Goal: Information Seeking & Learning: Learn about a topic

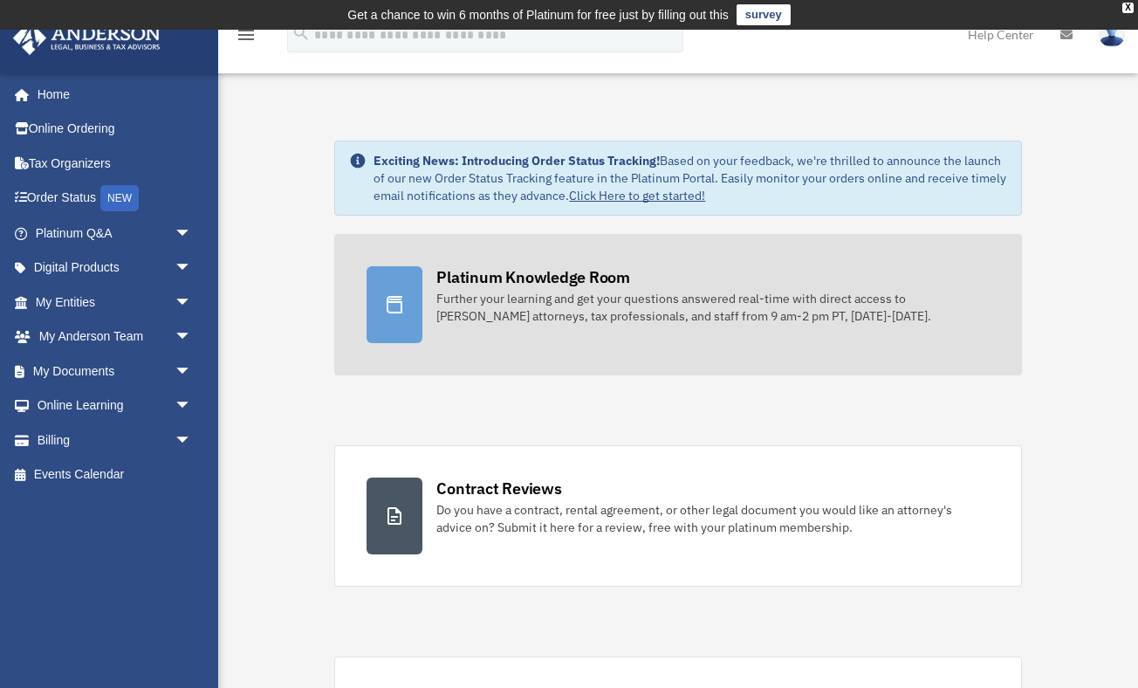
click at [504, 293] on div "Further your learning and get your questions answered real-time with direct acc…" at bounding box center [712, 307] width 552 height 35
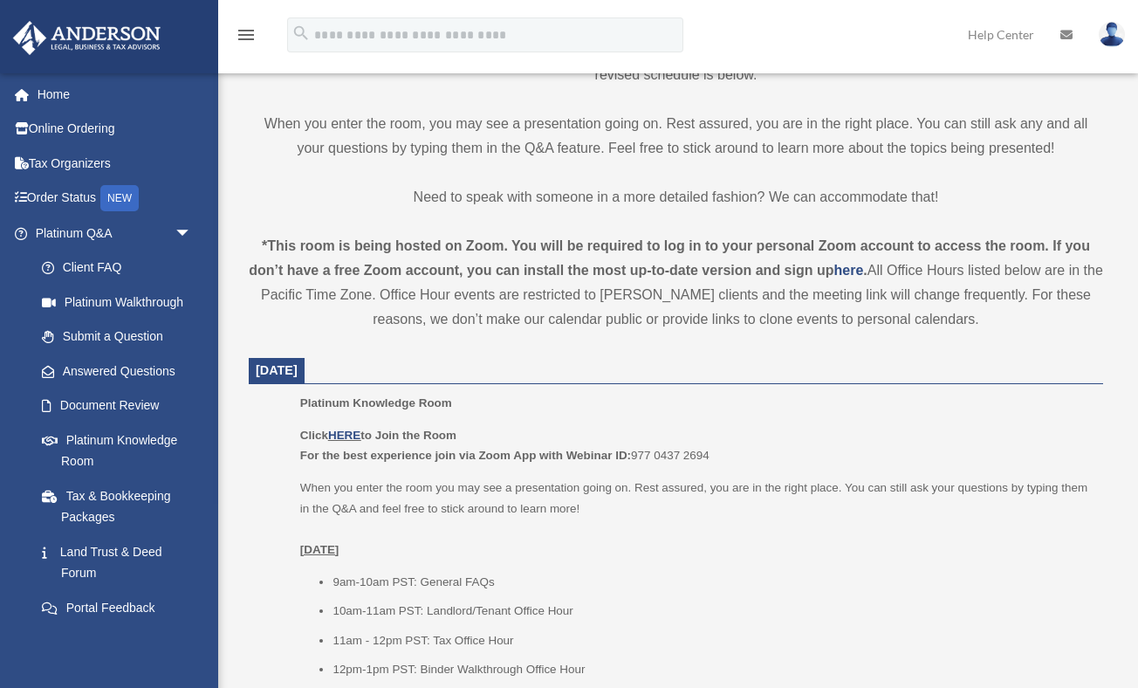
scroll to position [487, 0]
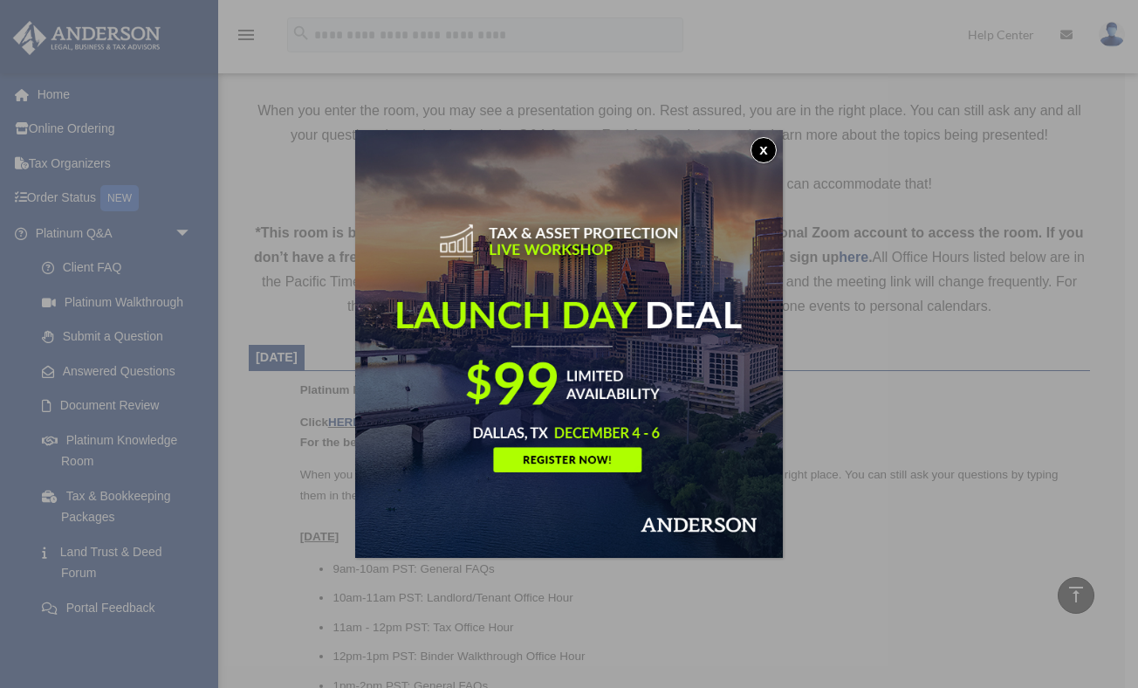
click at [761, 146] on button "x" at bounding box center [764, 150] width 26 height 26
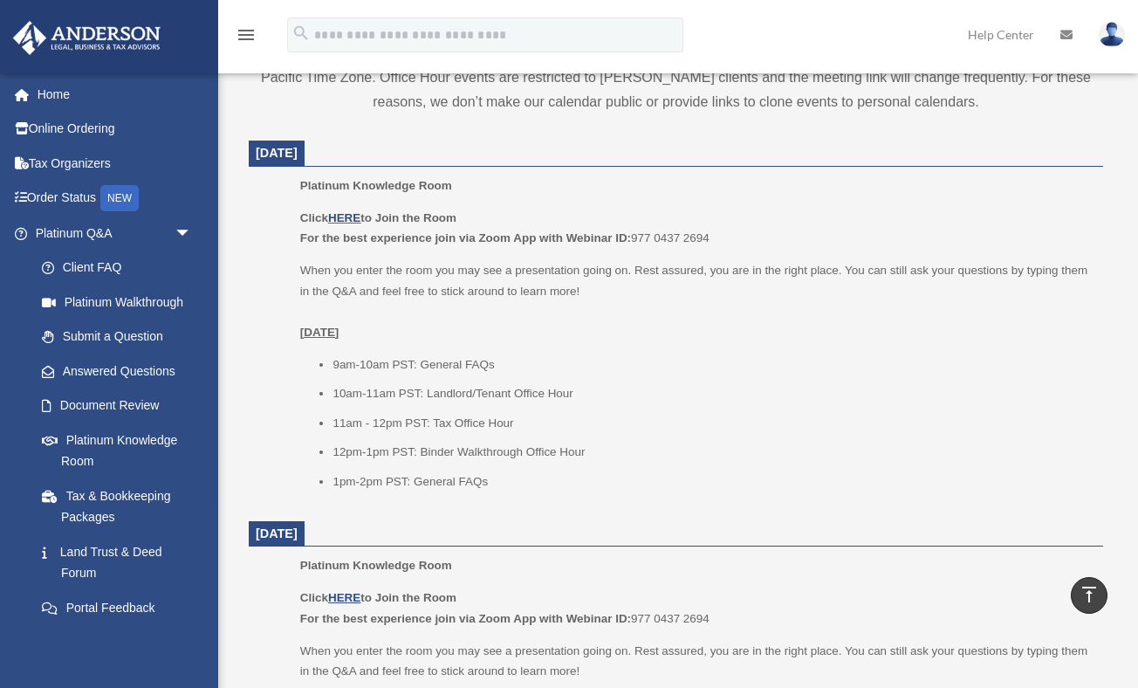
scroll to position [694, 0]
drag, startPoint x: 346, startPoint y: 422, endPoint x: 428, endPoint y: 422, distance: 82.0
click at [428, 422] on li "11am - 12pm PST: Tax Office Hour" at bounding box center [712, 421] width 758 height 21
